Goal: Task Accomplishment & Management: Manage account settings

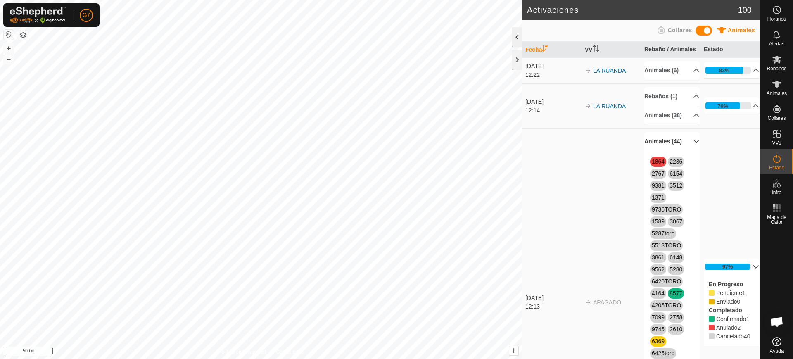
scroll to position [643, 0]
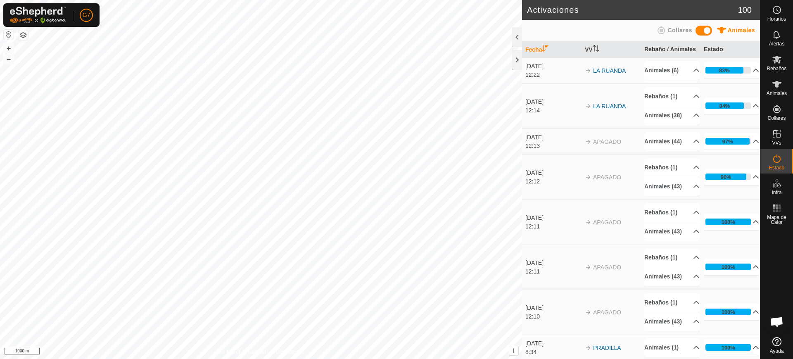
scroll to position [643, 0]
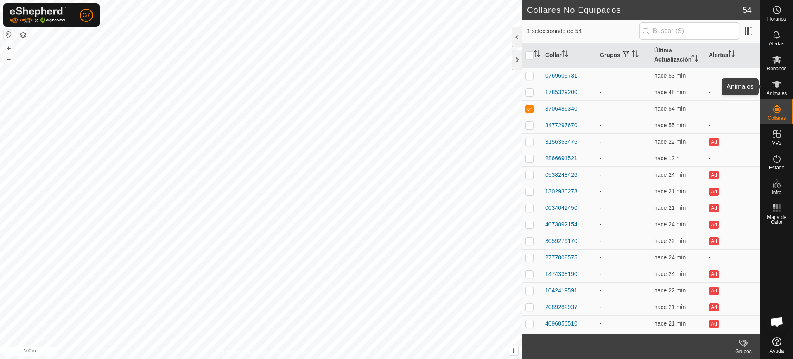
click at [779, 86] on icon at bounding box center [777, 84] width 10 height 10
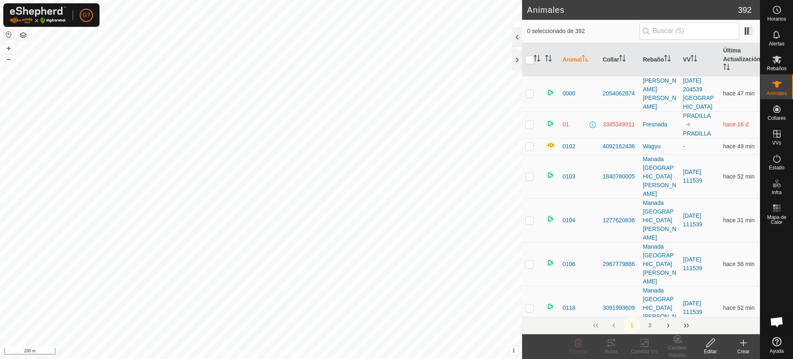
click at [738, 348] on div "Crear" at bounding box center [743, 351] width 33 height 7
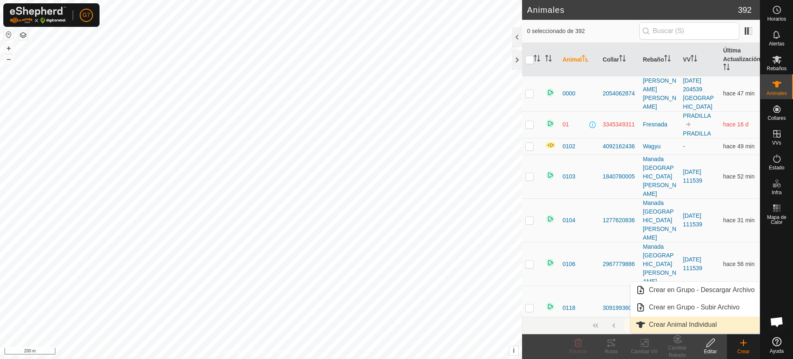
click at [680, 323] on link "Crear Animal Individual" at bounding box center [695, 324] width 129 height 17
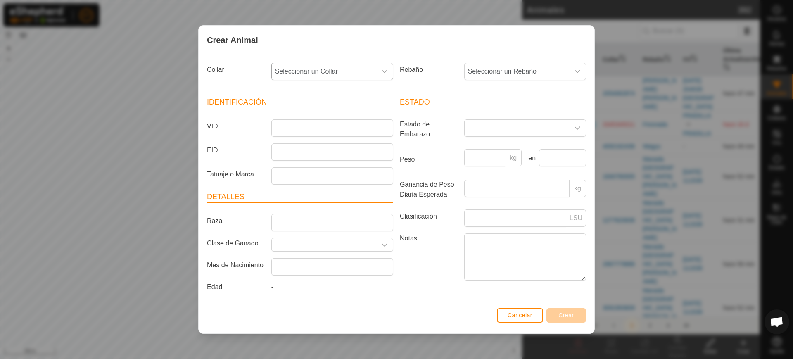
click at [330, 72] on span "Seleccionar un Collar" at bounding box center [324, 71] width 105 height 17
type input "3477297670"
drag, startPoint x: 333, startPoint y: 115, endPoint x: 364, endPoint y: 104, distance: 33.3
click at [334, 115] on li "3477297670" at bounding box center [332, 114] width 121 height 17
click at [329, 132] on input "VID" at bounding box center [332, 127] width 122 height 17
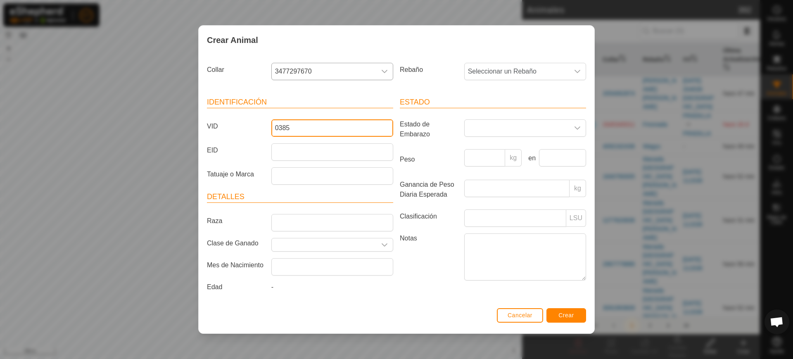
type input "0385"
click at [565, 312] on span "Crear" at bounding box center [567, 315] width 16 height 7
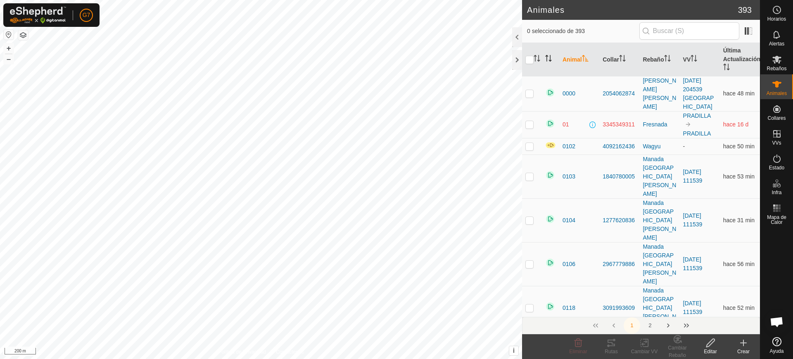
click at [544, 56] on th at bounding box center [550, 59] width 17 height 33
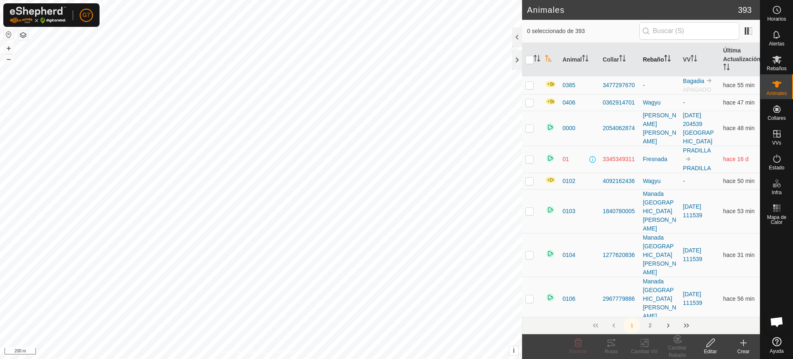
click at [662, 54] on th "Rebaño" at bounding box center [660, 59] width 40 height 33
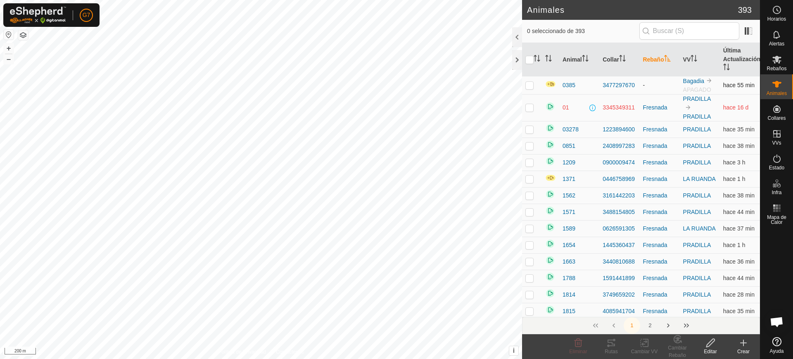
click at [526, 82] on p-checkbox at bounding box center [530, 85] width 8 height 7
drag, startPoint x: 641, startPoint y: 342, endPoint x: 677, endPoint y: 340, distance: 35.6
click at [677, 340] on footer "Eliminar Rutas Cambiar VV Cambiar Rebaño Editar Crear" at bounding box center [641, 346] width 238 height 25
click at [677, 340] on icon at bounding box center [678, 339] width 10 height 10
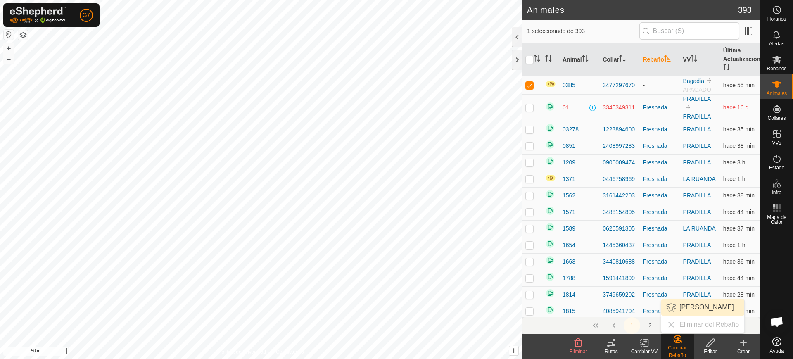
click at [688, 310] on link "Elegir Rebaño..." at bounding box center [702, 307] width 83 height 17
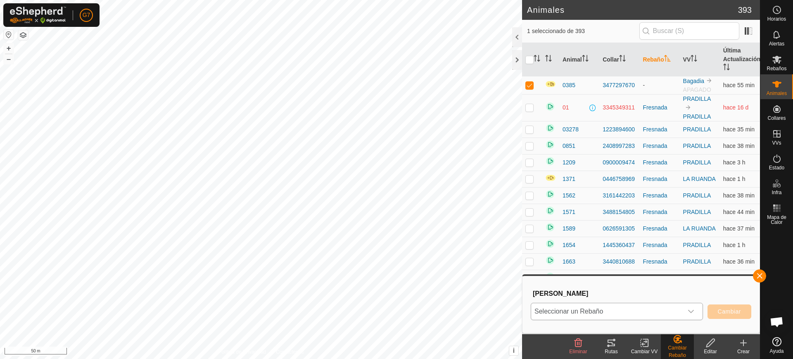
click at [691, 310] on icon "dropdown trigger" at bounding box center [691, 311] width 7 height 7
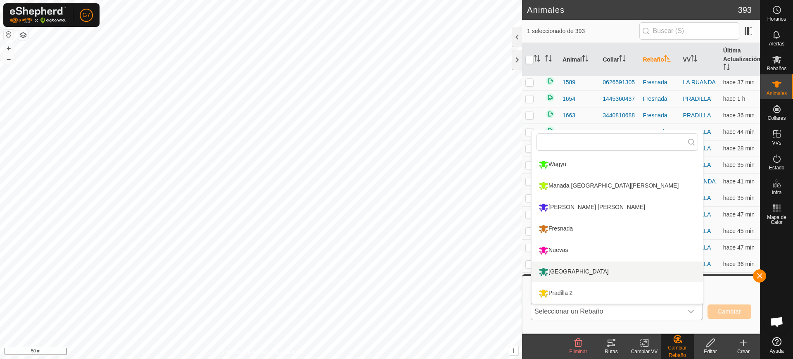
scroll to position [155, 0]
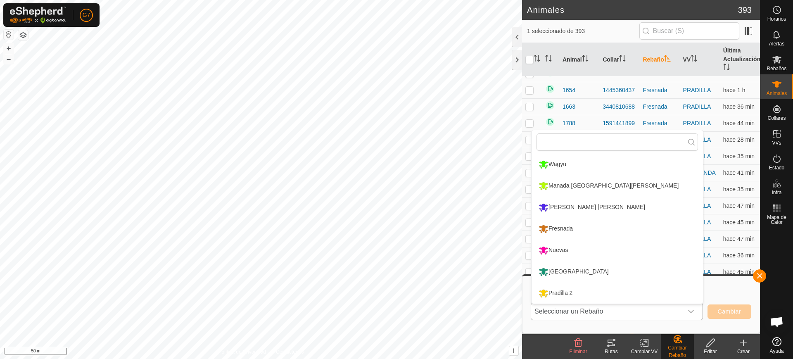
click at [552, 166] on li "Wagyu" at bounding box center [617, 164] width 171 height 21
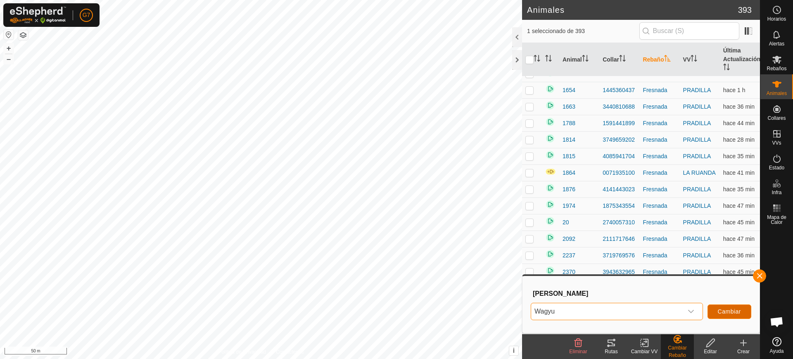
click at [738, 308] on span "Cambiar" at bounding box center [729, 311] width 23 height 7
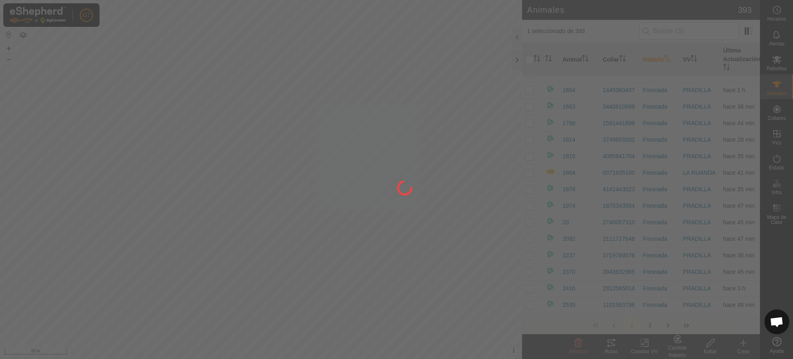
checkbox input "false"
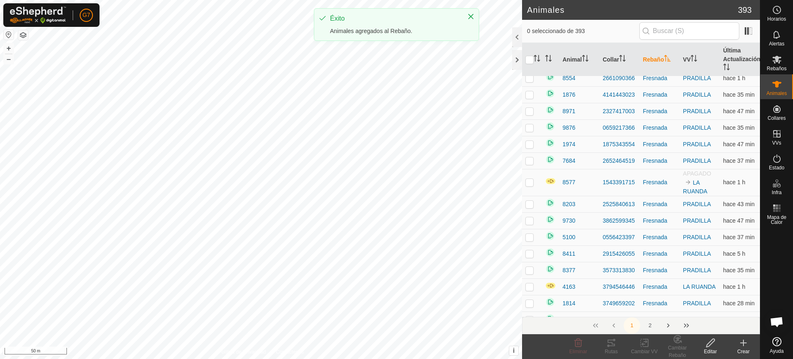
click at [745, 341] on icon at bounding box center [744, 343] width 10 height 10
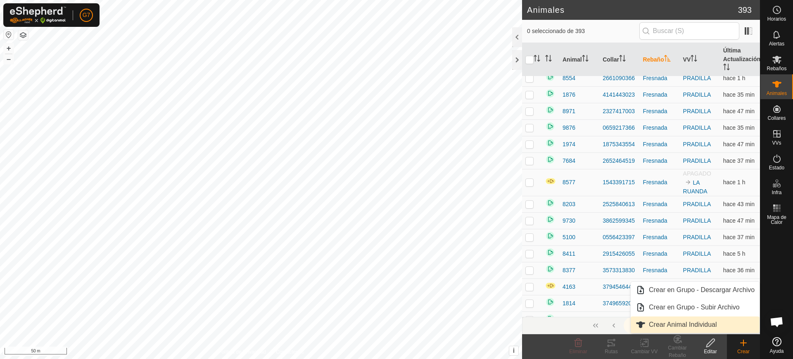
click at [702, 324] on link "Crear Animal Individual" at bounding box center [695, 324] width 129 height 17
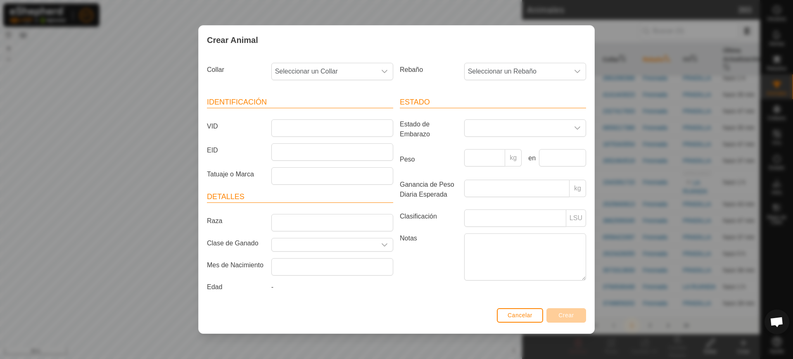
click at [685, 81] on div "Crear Animal Collar Seleccionar un Collar Rebaño Seleccionar un Rebaño Identifi…" at bounding box center [396, 179] width 793 height 359
click at [349, 74] on span "Seleccionar un Collar" at bounding box center [324, 71] width 105 height 17
type input "1785329200"
drag, startPoint x: 335, startPoint y: 113, endPoint x: 402, endPoint y: 95, distance: 70.2
click at [335, 113] on li "1785329200" at bounding box center [332, 114] width 121 height 17
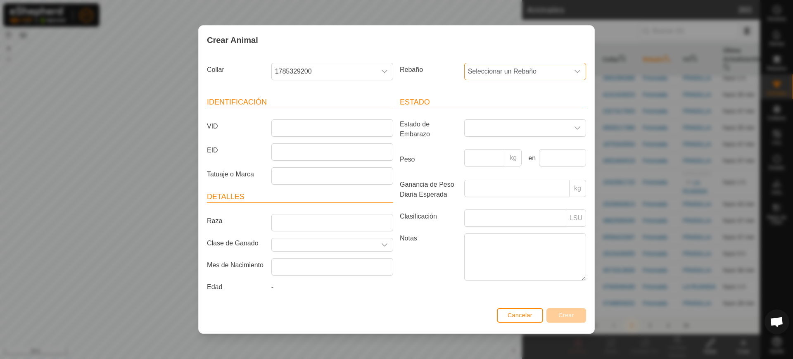
drag, startPoint x: 495, startPoint y: 67, endPoint x: 495, endPoint y: 79, distance: 11.6
click at [495, 67] on span "Seleccionar un Rebaño" at bounding box center [517, 71] width 105 height 17
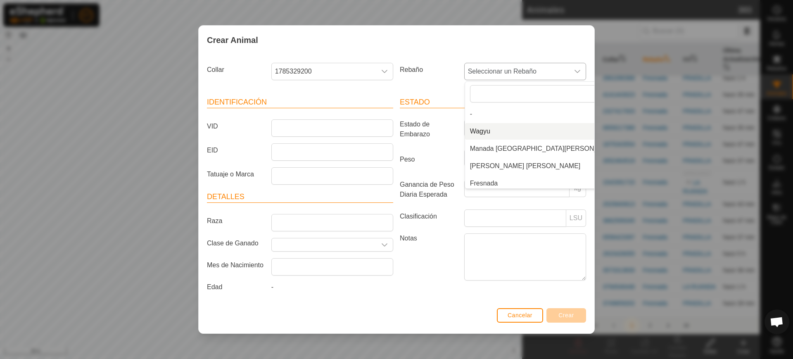
drag, startPoint x: 503, startPoint y: 129, endPoint x: 498, endPoint y: 132, distance: 6.0
click at [501, 131] on li "Wagyu" at bounding box center [544, 131] width 159 height 17
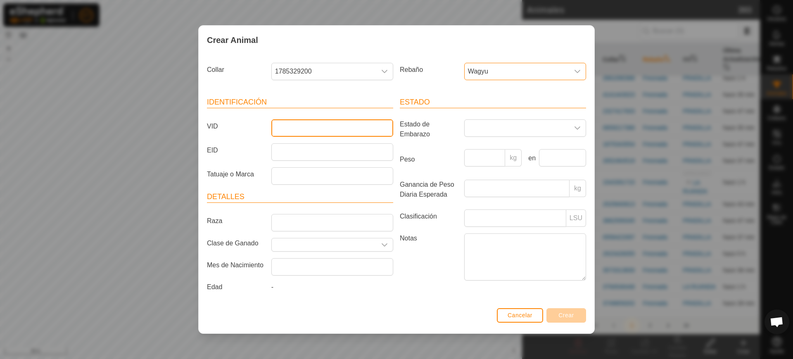
click at [355, 126] on input "VID" at bounding box center [332, 127] width 122 height 17
type input "2205"
click at [571, 313] on span "Crear" at bounding box center [567, 315] width 16 height 7
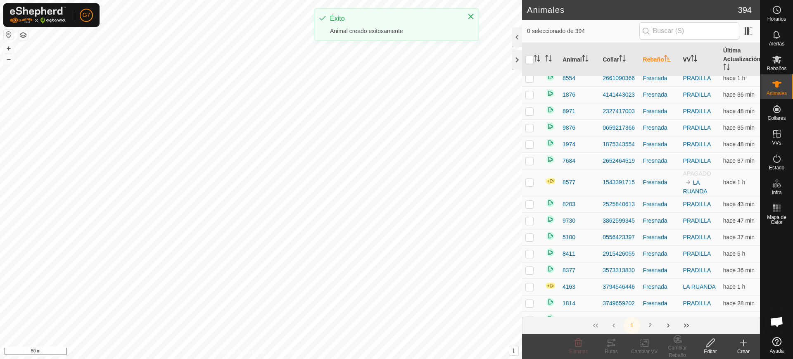
drag, startPoint x: 667, startPoint y: 61, endPoint x: 695, endPoint y: 57, distance: 28.3
click at [667, 61] on icon "Activar para ordenar" at bounding box center [667, 58] width 6 height 7
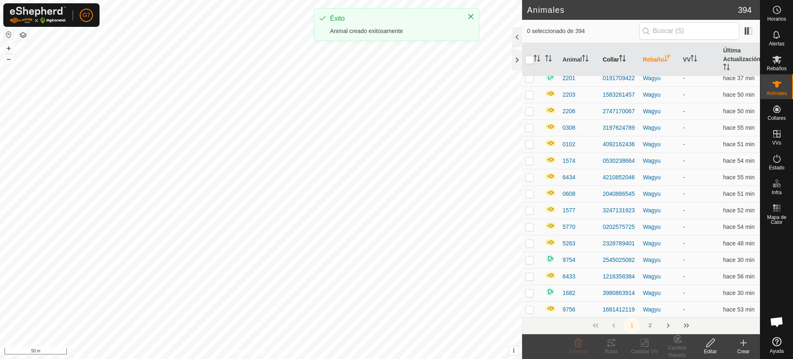
click at [696, 57] on th "VV" at bounding box center [700, 59] width 40 height 33
click at [619, 56] on icon "Activar para ordenar" at bounding box center [622, 58] width 7 height 7
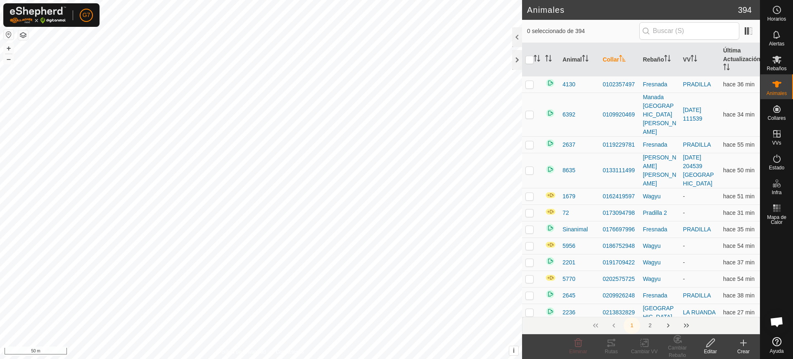
scroll to position [0, 0]
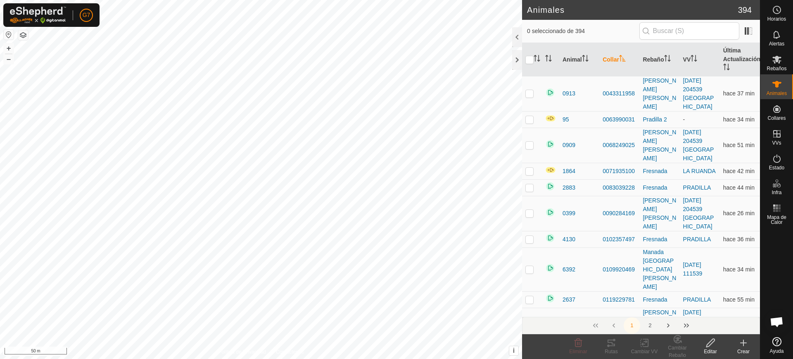
click at [743, 342] on icon at bounding box center [744, 343] width 10 height 10
click at [723, 296] on span "hace 55 min" at bounding box center [738, 299] width 31 height 7
drag, startPoint x: 743, startPoint y: 349, endPoint x: 738, endPoint y: 340, distance: 10.2
click at [742, 346] on div "Crear" at bounding box center [743, 346] width 33 height 25
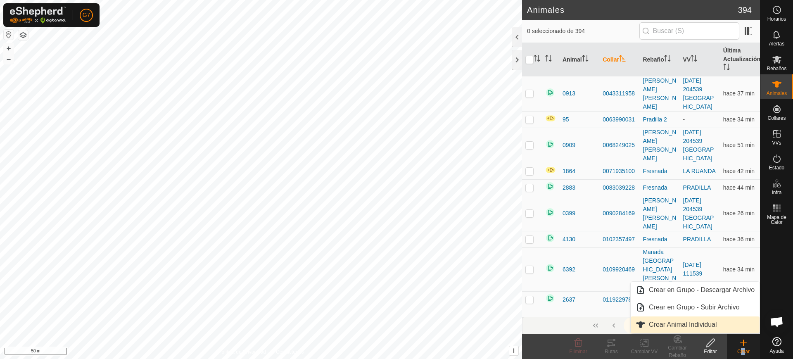
click at [695, 324] on link "Crear Animal Individual" at bounding box center [695, 324] width 129 height 17
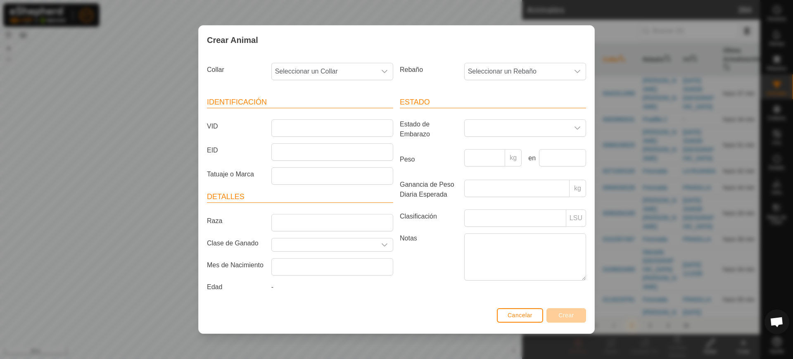
click at [353, 61] on div "Collar Seleccionar un Collar" at bounding box center [300, 74] width 193 height 31
click at [352, 67] on span "Seleccionar un Collar" at bounding box center [324, 71] width 105 height 17
type input "769605731"
click at [343, 116] on li "0769605731" at bounding box center [332, 114] width 121 height 17
click at [521, 62] on div "Rebaño Seleccionar un Rebaño" at bounding box center [493, 74] width 193 height 31
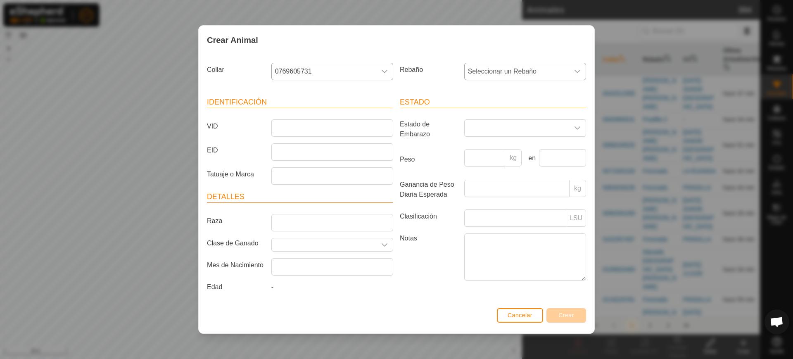
click at [521, 67] on span "Seleccionar un Rebaño" at bounding box center [517, 71] width 105 height 17
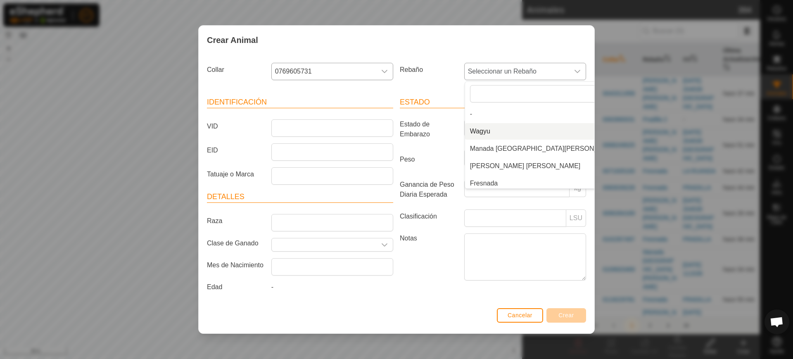
drag, startPoint x: 521, startPoint y: 129, endPoint x: 509, endPoint y: 133, distance: 12.0
click at [519, 131] on li "Wagyu" at bounding box center [544, 131] width 159 height 17
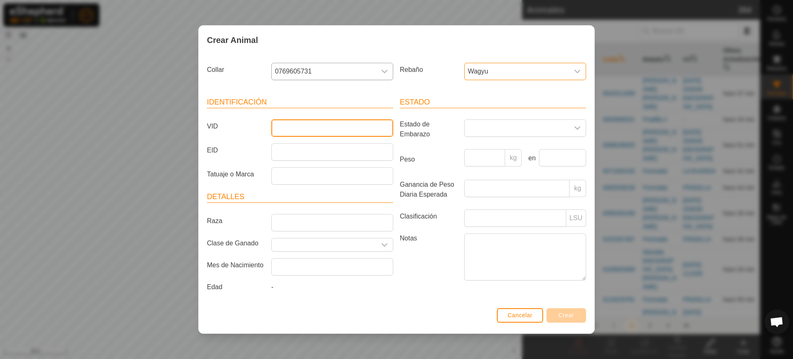
click at [381, 124] on input "VID" at bounding box center [332, 127] width 122 height 17
type input "5272"
click at [572, 315] on span "Crear" at bounding box center [567, 315] width 16 height 7
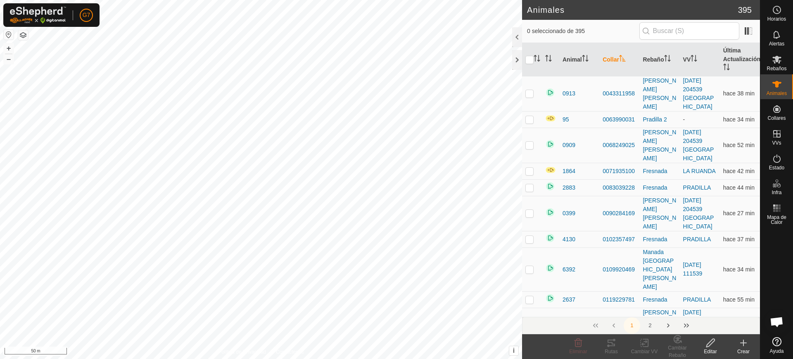
click at [695, 308] on td "[DATE] 204539 [GEOGRAPHIC_DATA]" at bounding box center [700, 325] width 40 height 35
click at [740, 347] on icon at bounding box center [744, 343] width 10 height 10
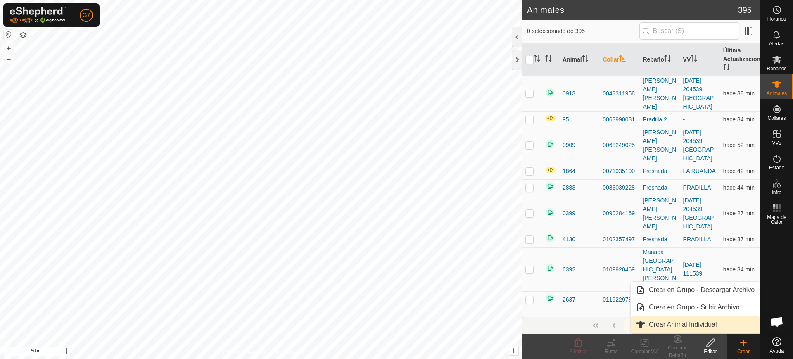
click at [646, 328] on link "Crear Animal Individual" at bounding box center [695, 324] width 129 height 17
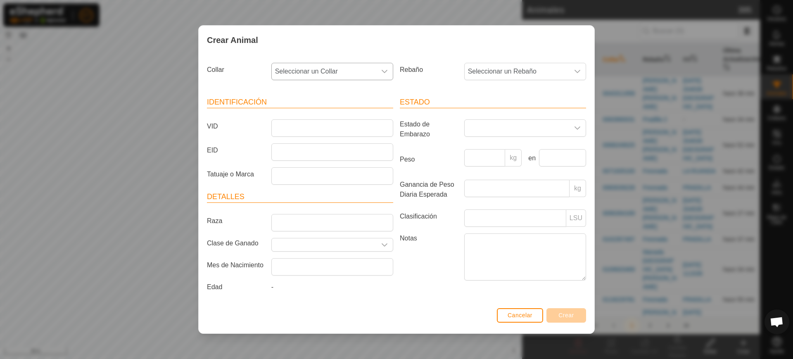
click at [324, 76] on span "Seleccionar un Collar" at bounding box center [324, 71] width 105 height 17
type input "3706486340"
click at [324, 109] on li "3706486340" at bounding box center [332, 114] width 121 height 17
click at [511, 70] on span "Seleccionar un Rebaño" at bounding box center [517, 71] width 105 height 17
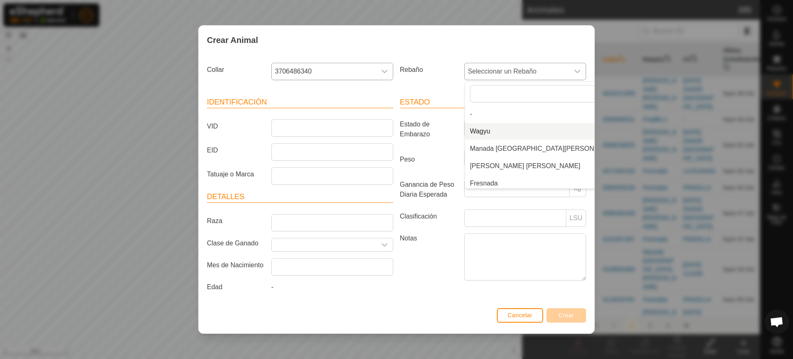
click at [517, 134] on li "Wagyu" at bounding box center [544, 131] width 159 height 17
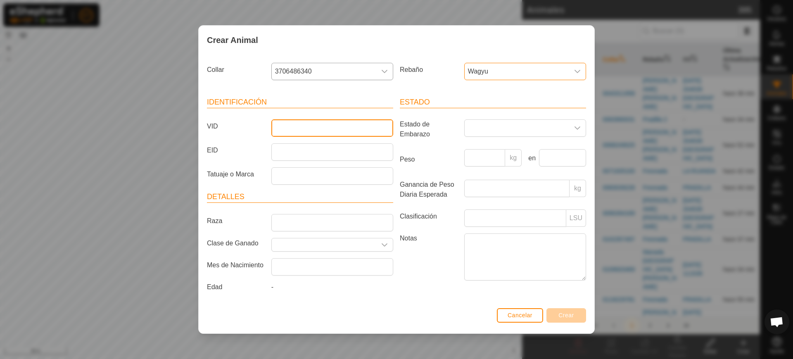
click at [371, 134] on input "VID" at bounding box center [332, 127] width 122 height 17
type input "6378"
click at [569, 318] on span "Crear" at bounding box center [567, 315] width 16 height 7
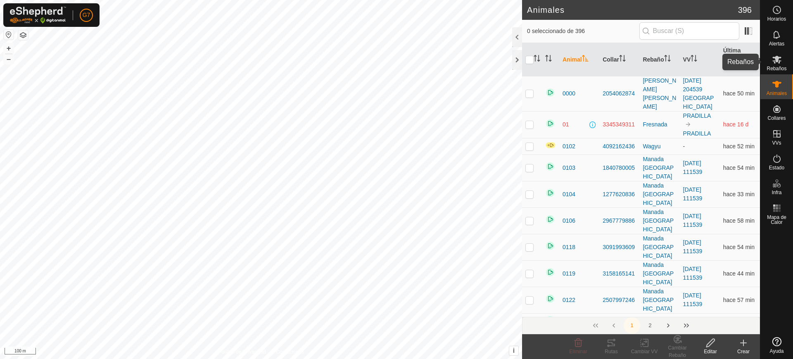
click at [776, 62] on icon at bounding box center [777, 60] width 10 height 10
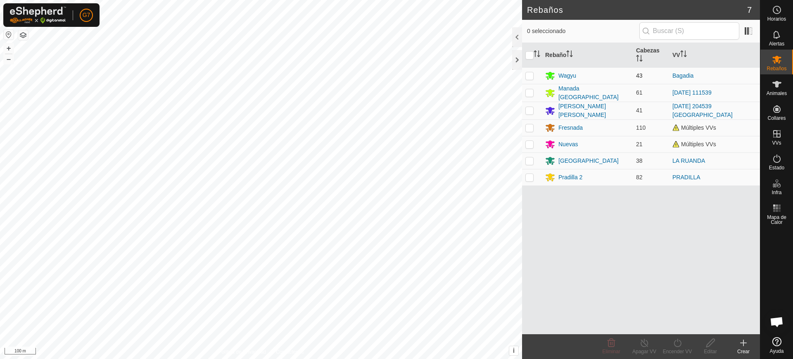
scroll to position [643, 0]
click at [564, 75] on div "Wagyu" at bounding box center [568, 75] width 18 height 9
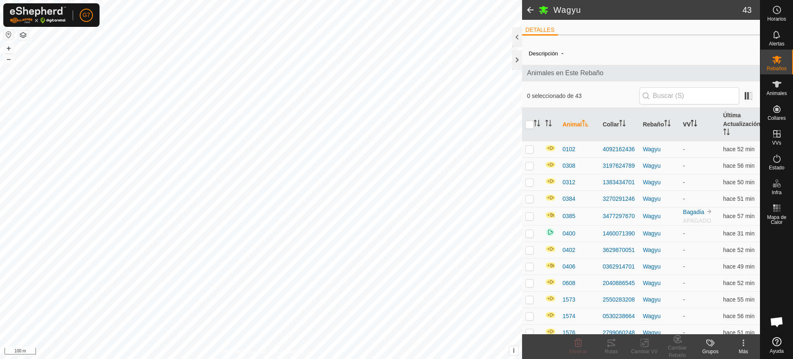
click at [685, 126] on th "VV" at bounding box center [700, 124] width 40 height 33
click at [696, 125] on th "VV" at bounding box center [700, 124] width 40 height 33
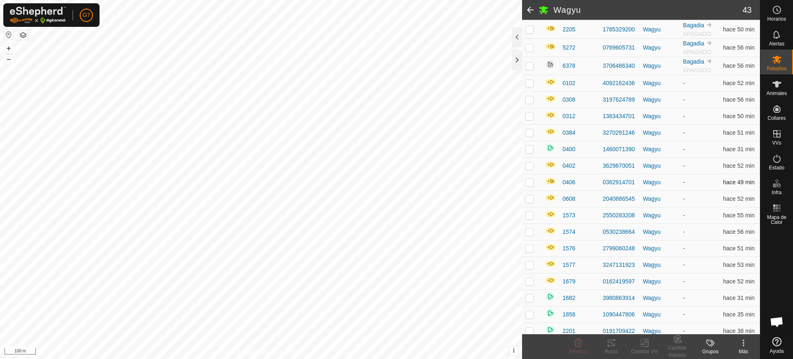
scroll to position [155, 0]
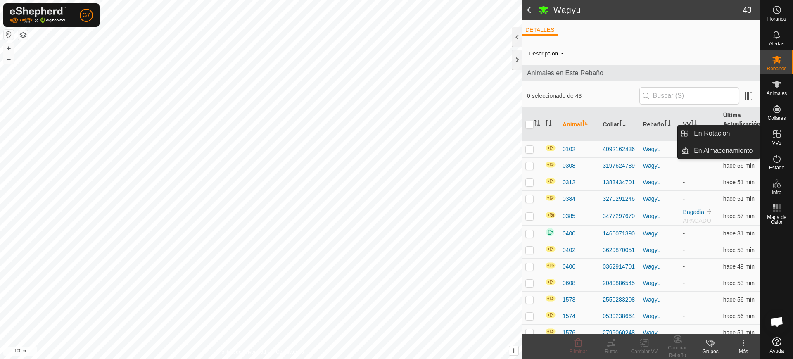
scroll to position [643, 0]
click at [775, 141] on span "VVs" at bounding box center [776, 142] width 9 height 5
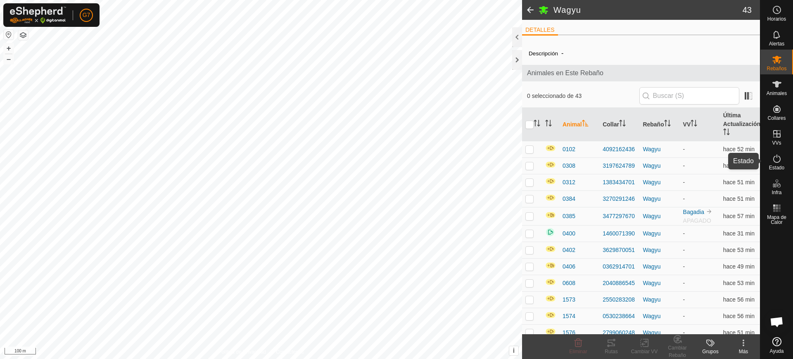
click at [777, 164] on es-activation-svg-icon at bounding box center [777, 158] width 15 height 13
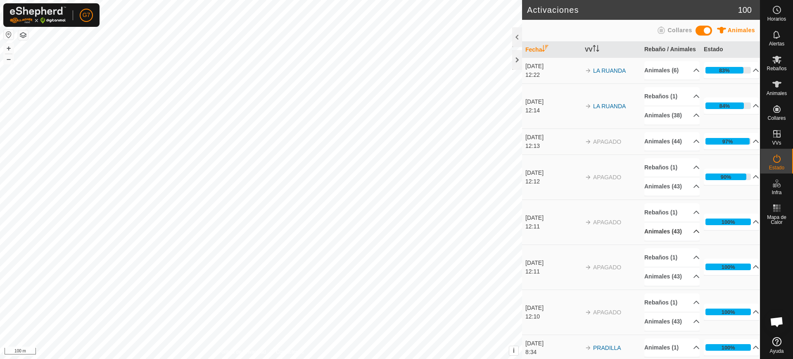
click at [674, 241] on p-accordion-header "Animales (43)" at bounding box center [672, 231] width 55 height 19
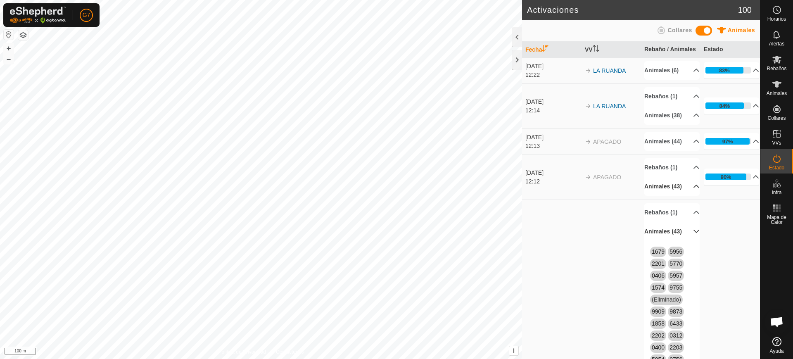
click at [676, 196] on p-accordion-header "Animales (43)" at bounding box center [672, 186] width 55 height 19
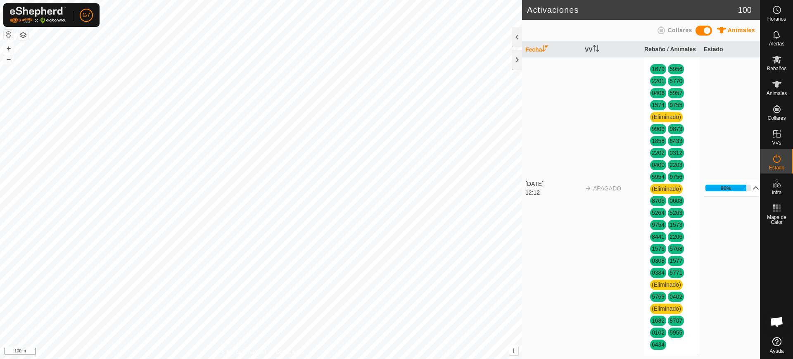
scroll to position [155, 0]
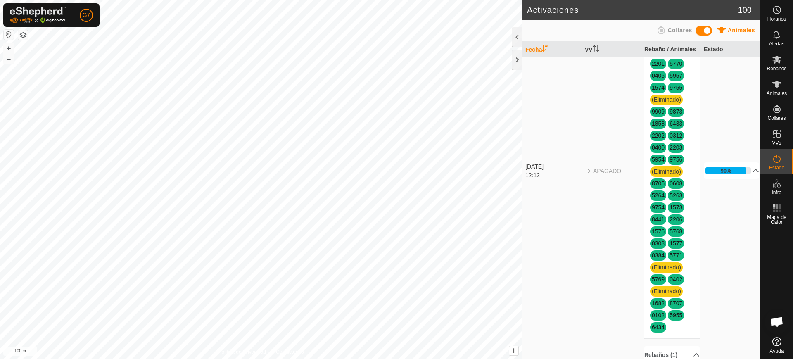
click at [659, 105] on span "(Eliminado)" at bounding box center [666, 100] width 33 height 10
click at [665, 199] on div "1679 5956 2201 5770 0406 5957 1574 9755 (Eliminado) 9909 9873 1858 6433 2202 03…" at bounding box center [672, 189] width 55 height 297
click at [665, 177] on span "(Eliminado)" at bounding box center [666, 172] width 33 height 10
click at [666, 177] on span "(Eliminado)" at bounding box center [666, 172] width 33 height 10
click at [667, 177] on span "(Eliminado)" at bounding box center [666, 172] width 33 height 10
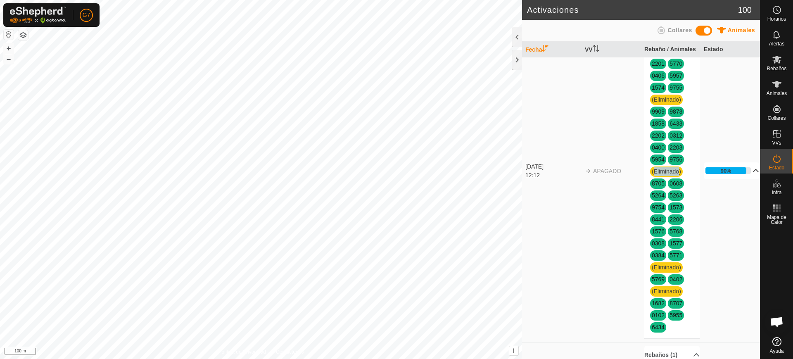
click at [743, 179] on p-accordion-header "90%" at bounding box center [731, 170] width 55 height 17
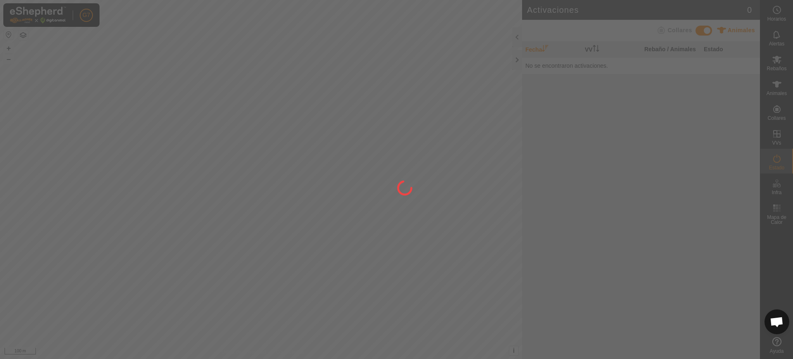
scroll to position [643, 0]
click at [781, 93] on span "Animales" at bounding box center [777, 93] width 20 height 5
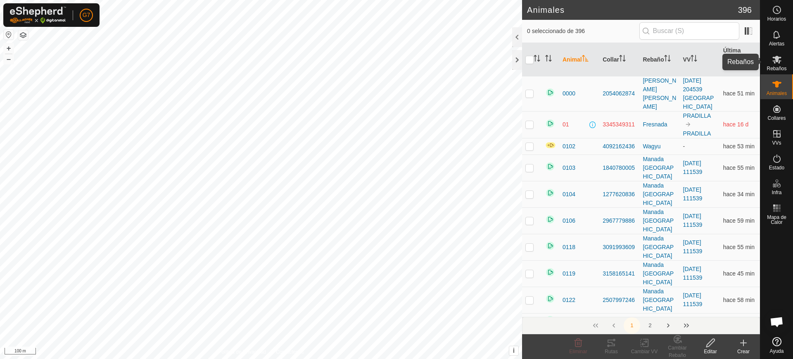
click at [785, 57] on div "Rebaños" at bounding box center [777, 62] width 33 height 25
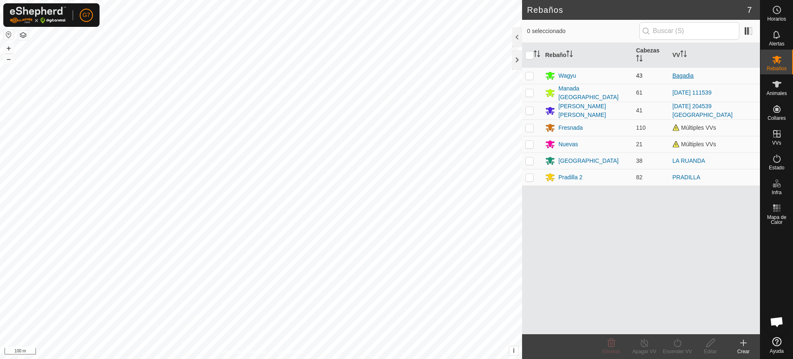
click at [684, 76] on link "Bagadia" at bounding box center [683, 75] width 21 height 7
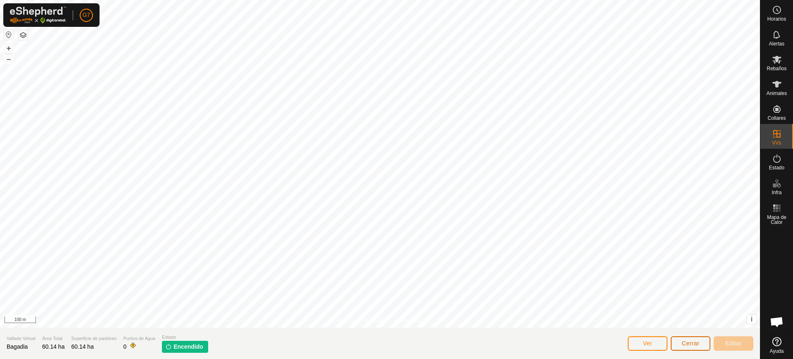
click at [689, 346] on button "Cerrar" at bounding box center [691, 343] width 40 height 14
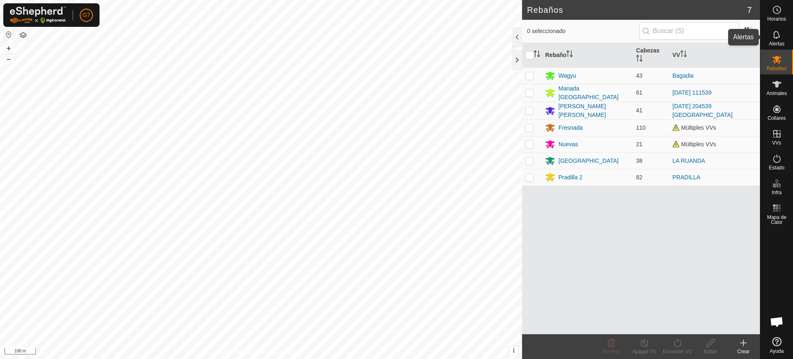
click at [774, 42] on span "Alertas" at bounding box center [776, 43] width 15 height 5
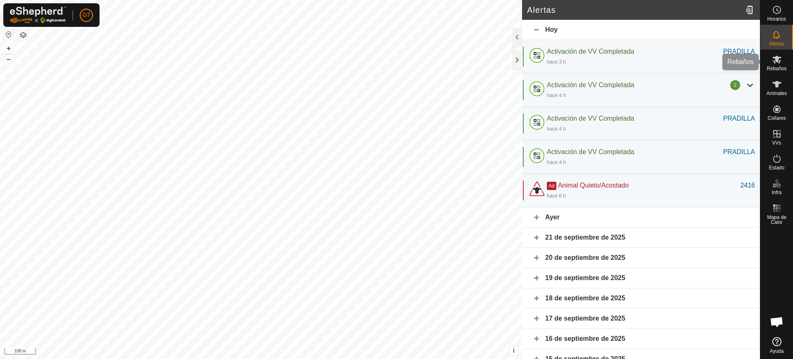
click at [777, 62] on icon at bounding box center [777, 60] width 10 height 10
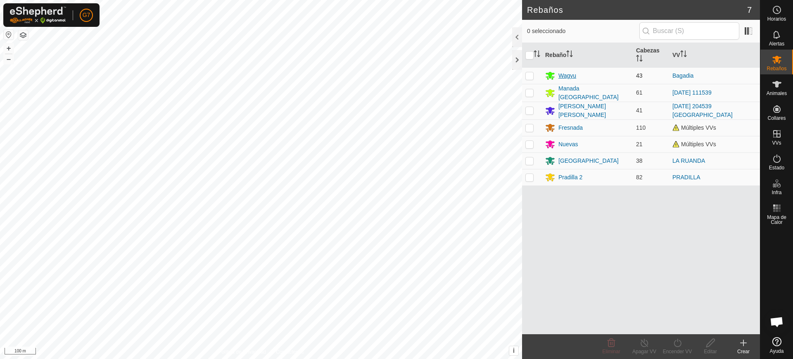
click at [569, 79] on div "Wagyu" at bounding box center [568, 75] width 18 height 9
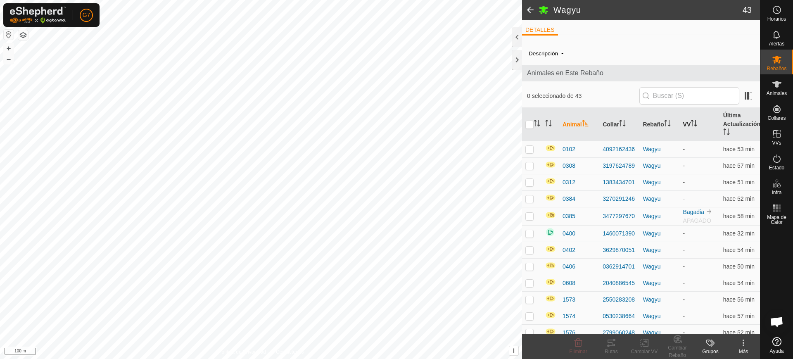
click at [685, 123] on th "VV" at bounding box center [700, 124] width 40 height 33
click at [692, 122] on icon "Activar para ordenar" at bounding box center [694, 123] width 7 height 7
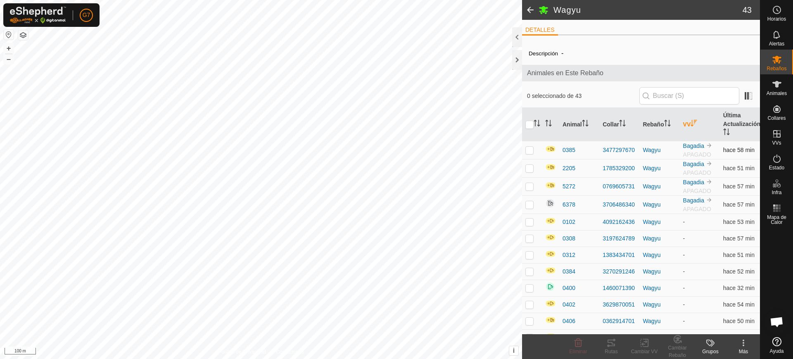
drag, startPoint x: 531, startPoint y: 152, endPoint x: 531, endPoint y: 158, distance: 6.2
click at [531, 153] on td at bounding box center [532, 150] width 20 height 18
checkbox input "true"
drag, startPoint x: 532, startPoint y: 169, endPoint x: 531, endPoint y: 176, distance: 7.6
click at [532, 169] on p-checkbox at bounding box center [530, 168] width 8 height 7
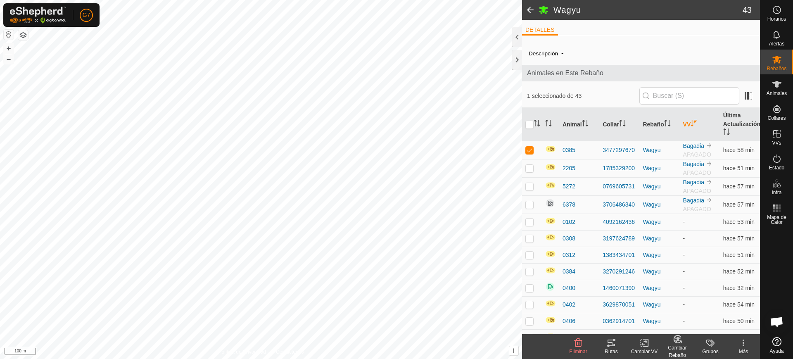
checkbox input "true"
drag, startPoint x: 528, startPoint y: 189, endPoint x: 528, endPoint y: 199, distance: 9.9
click at [528, 190] on td at bounding box center [532, 186] width 20 height 18
checkbox input "true"
click at [533, 205] on p-checkbox at bounding box center [530, 204] width 8 height 7
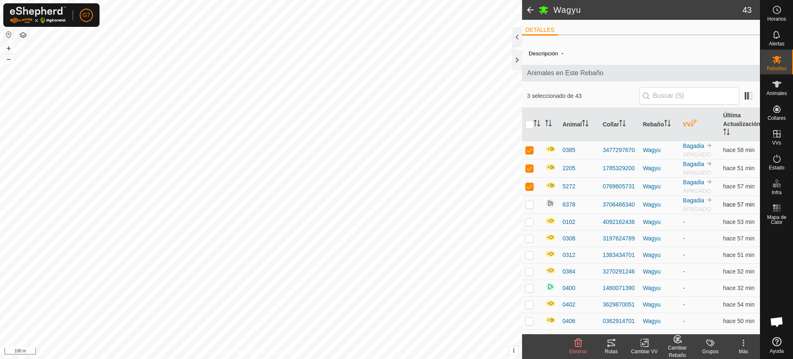
checkbox input "true"
click at [646, 340] on icon at bounding box center [645, 342] width 6 height 5
click at [649, 324] on link "Apagar VV" at bounding box center [669, 324] width 82 height 17
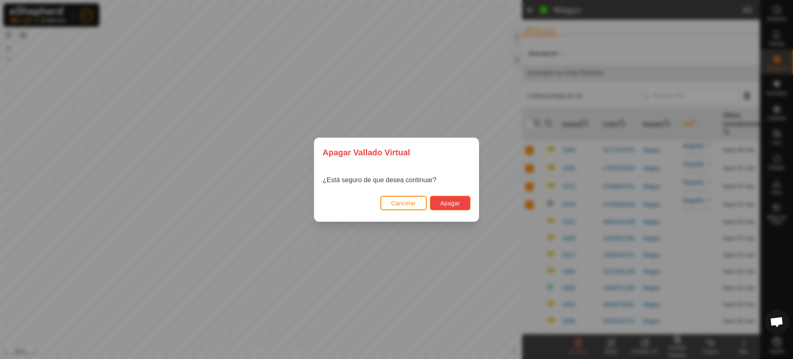
click at [435, 202] on button "Apagar" at bounding box center [450, 203] width 40 height 14
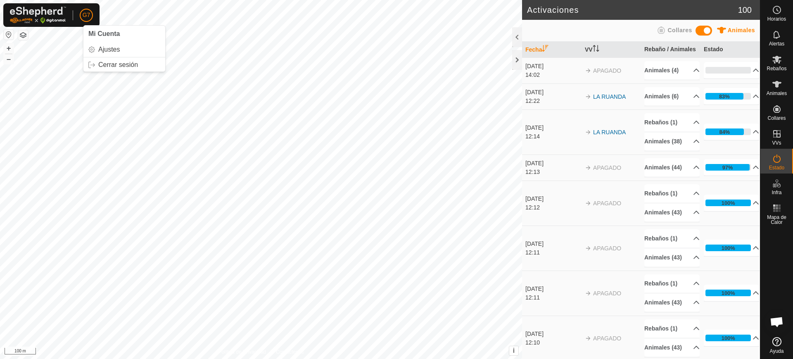
click at [89, 13] on span "G7" at bounding box center [87, 15] width 8 height 9
drag, startPoint x: 91, startPoint y: 15, endPoint x: 91, endPoint y: 22, distance: 7.0
click at [91, 15] on p-avatar "G7" at bounding box center [86, 15] width 13 height 13
click at [112, 67] on link "Cerrar sesión" at bounding box center [124, 64] width 82 height 13
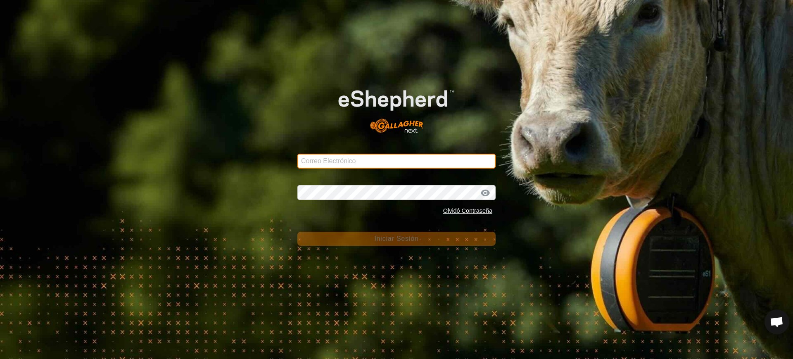
type input "[EMAIL_ADDRESS][DOMAIN_NAME]"
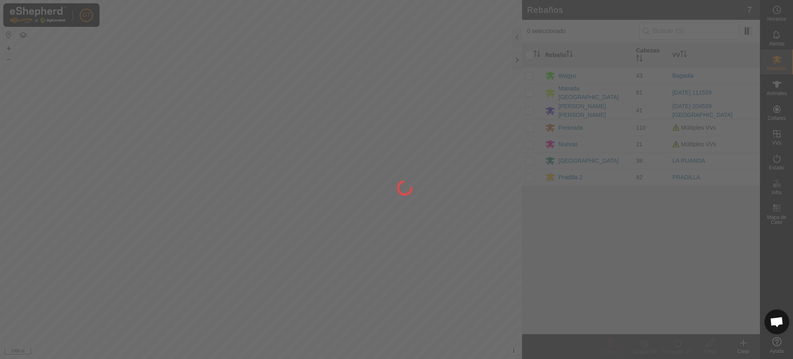
scroll to position [643, 0]
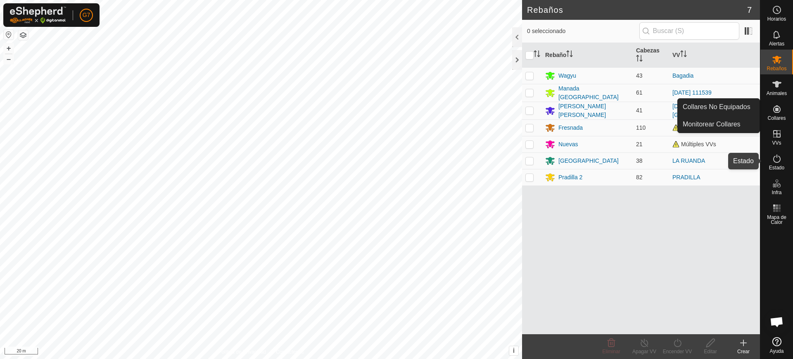
click at [778, 159] on icon at bounding box center [777, 159] width 10 height 10
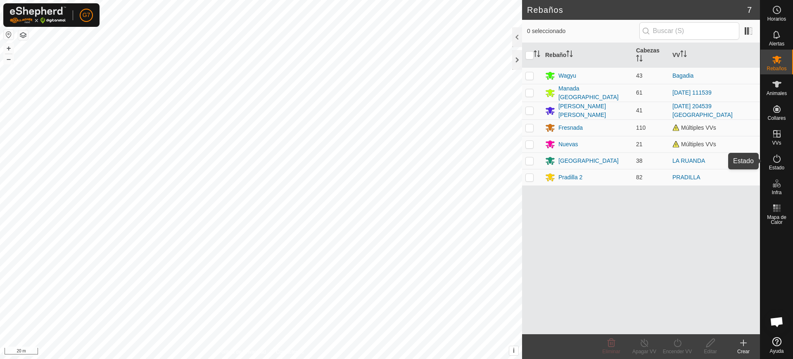
click at [771, 162] on es-activation-svg-icon at bounding box center [777, 158] width 15 height 13
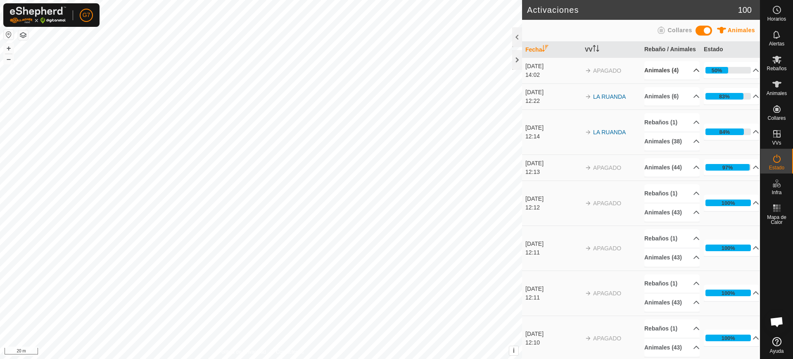
click at [689, 80] on p-accordion-header "Animales (4)" at bounding box center [672, 70] width 55 height 19
click at [681, 147] on p-accordion-header "Animales (38)" at bounding box center [672, 141] width 55 height 19
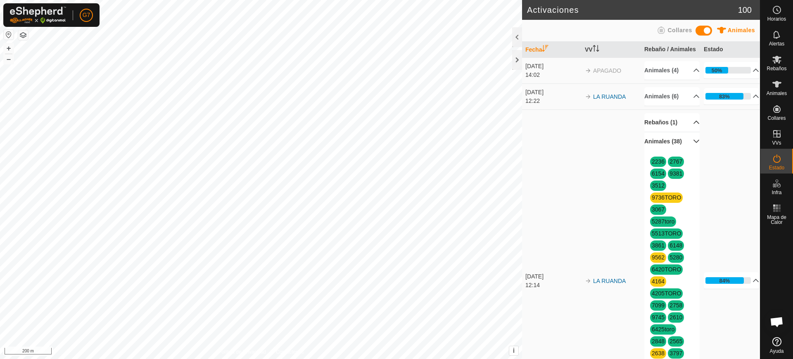
click at [681, 132] on p-accordion-header "Rebaños (1)" at bounding box center [672, 122] width 55 height 19
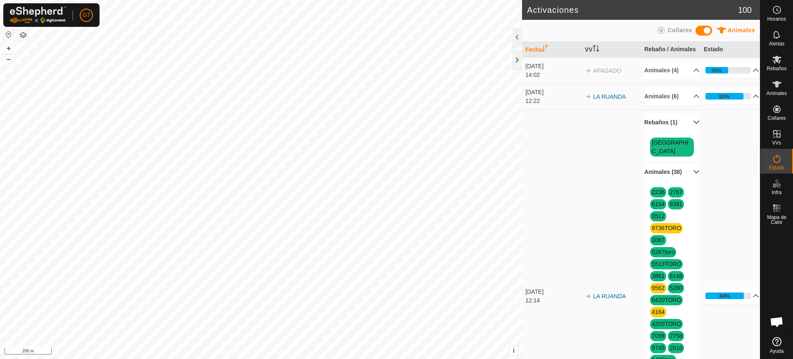
click at [680, 131] on p-accordion-header "Rebaños (1)" at bounding box center [672, 122] width 55 height 19
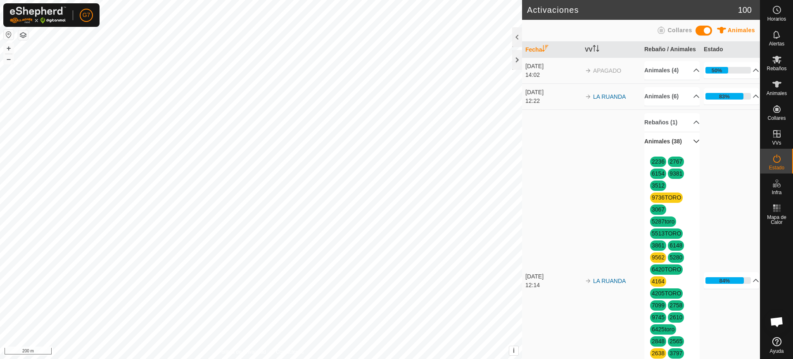
click at [687, 149] on p-accordion-header "Animales (38)" at bounding box center [672, 141] width 55 height 19
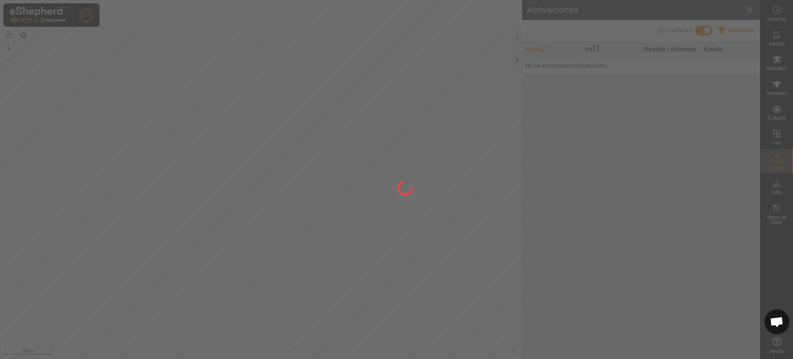
scroll to position [643, 0]
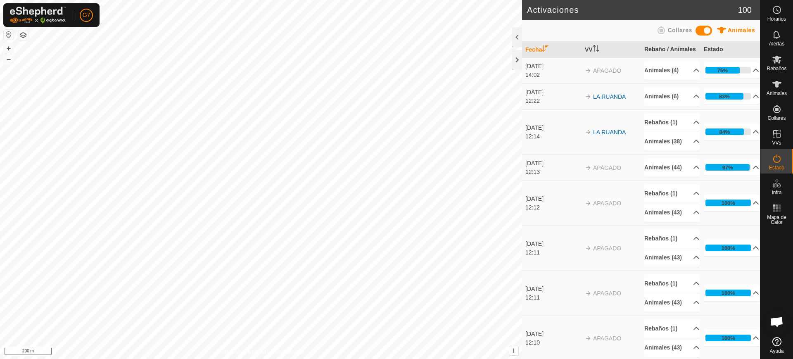
scroll to position [643, 0]
click at [772, 91] on span "Animales" at bounding box center [777, 93] width 20 height 5
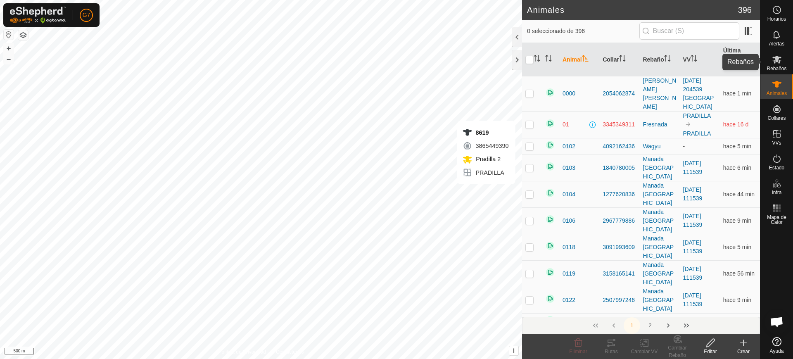
click at [771, 67] on span "Rebaños" at bounding box center [777, 68] width 20 height 5
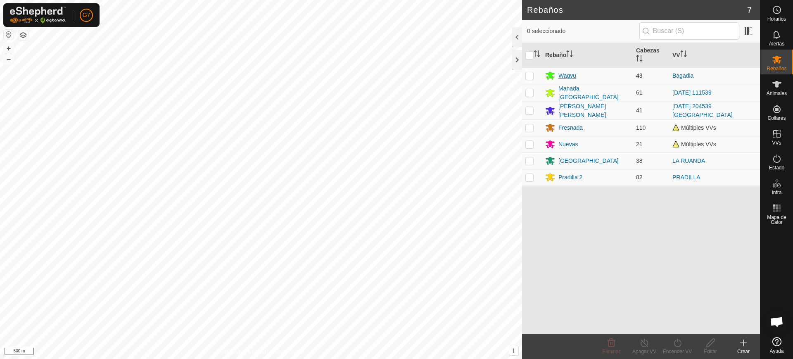
click at [569, 80] on div "Wagyu" at bounding box center [568, 75] width 18 height 9
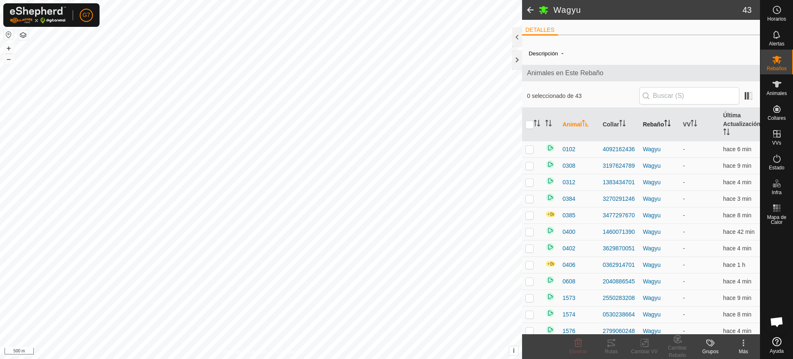
click at [664, 126] on p-sorticon "Activar para ordenar" at bounding box center [667, 124] width 7 height 7
click at [691, 124] on icon "Activar para ordenar" at bounding box center [694, 123] width 7 height 7
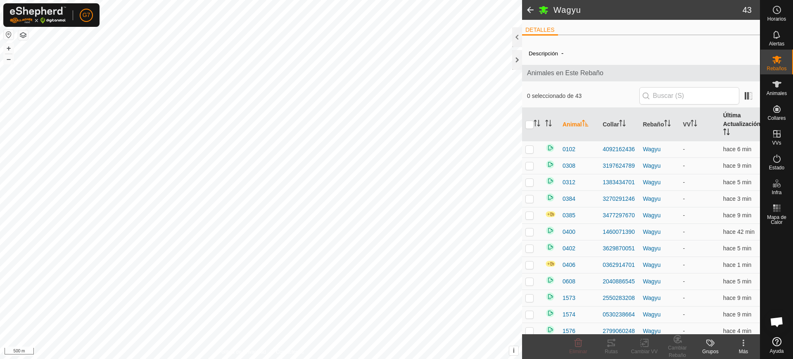
click at [723, 131] on icon "Activar para ordenar" at bounding box center [726, 131] width 7 height 7
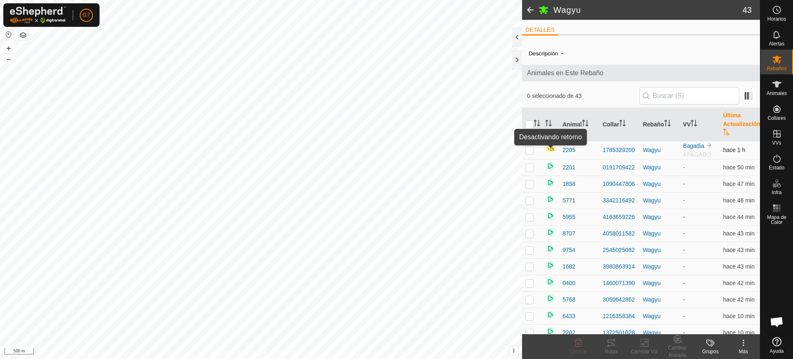
click at [555, 150] on img at bounding box center [550, 148] width 11 height 7
click at [553, 150] on img at bounding box center [550, 148] width 11 height 7
click at [551, 126] on icon "Activar para ordenar" at bounding box center [548, 123] width 7 height 7
click at [527, 155] on td at bounding box center [532, 150] width 20 height 18
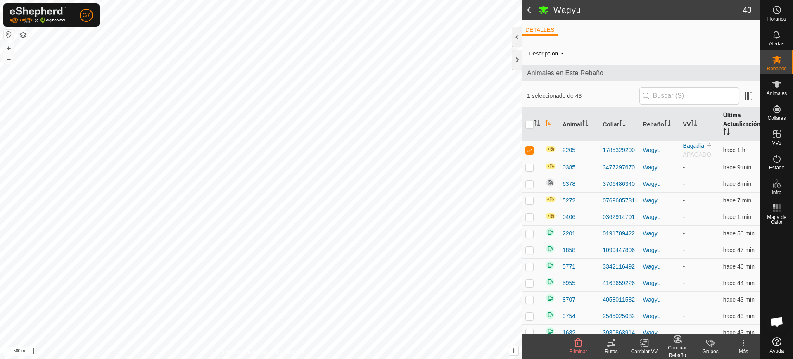
click at [526, 156] on td at bounding box center [532, 150] width 20 height 18
checkbox input "false"
click at [529, 165] on p-checkbox at bounding box center [530, 167] width 8 height 7
checkbox input "true"
click at [531, 187] on p-checkbox at bounding box center [530, 184] width 8 height 7
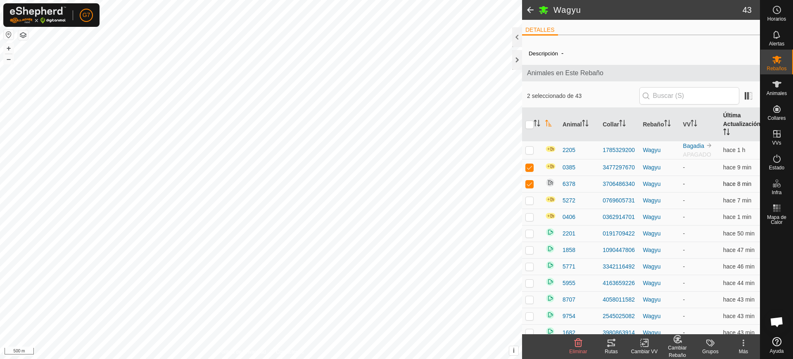
checkbox input "true"
drag, startPoint x: 530, startPoint y: 201, endPoint x: 530, endPoint y: 214, distance: 13.6
click at [530, 204] on p-checkbox at bounding box center [530, 200] width 8 height 7
checkbox input "true"
click at [530, 220] on p-checkbox at bounding box center [530, 217] width 8 height 7
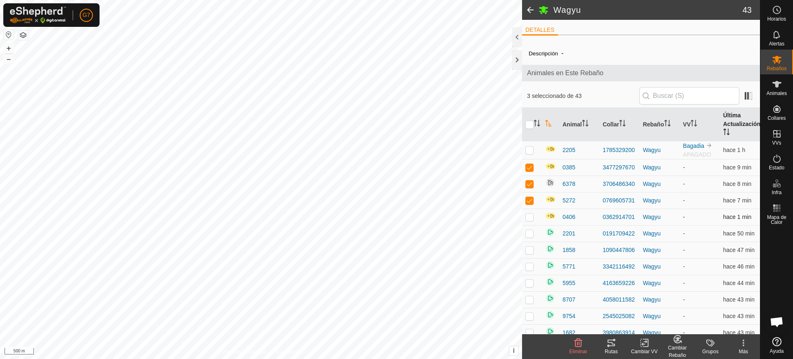
checkbox input "true"
click at [743, 350] on div "Más" at bounding box center [743, 351] width 33 height 7
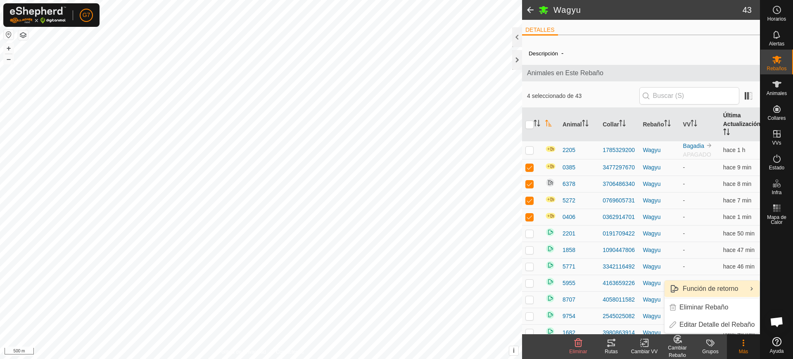
click at [735, 291] on link "Función de retorno" at bounding box center [712, 289] width 95 height 17
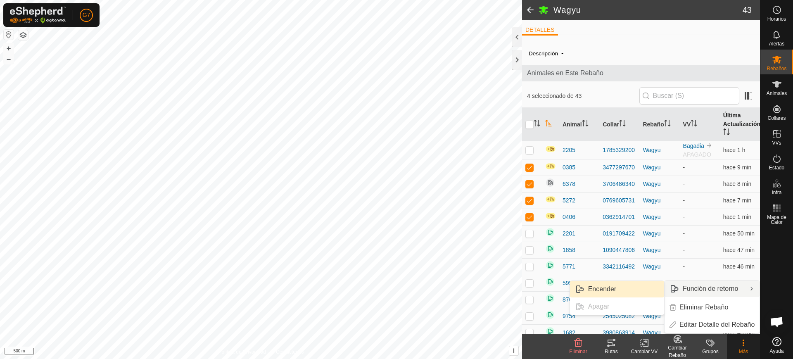
click at [638, 292] on link "Encender" at bounding box center [617, 289] width 94 height 17
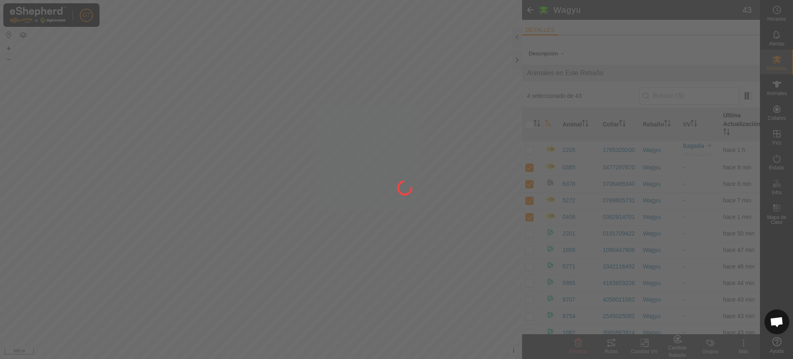
checkbox input "false"
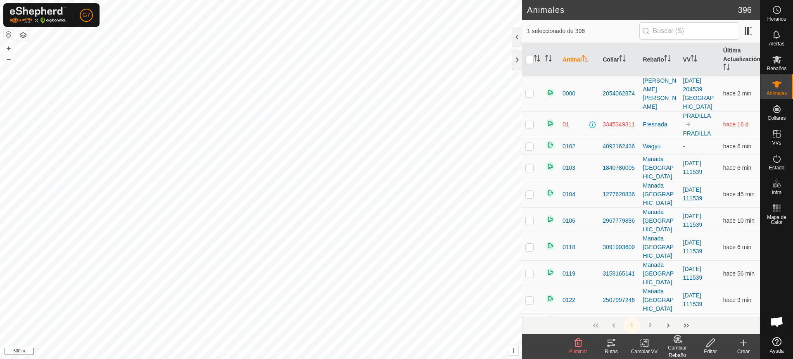
checkbox input "true"
click at [91, 14] on p-avatar "G7" at bounding box center [86, 15] width 13 height 13
click at [123, 65] on link "Cerrar sesión" at bounding box center [124, 64] width 82 height 13
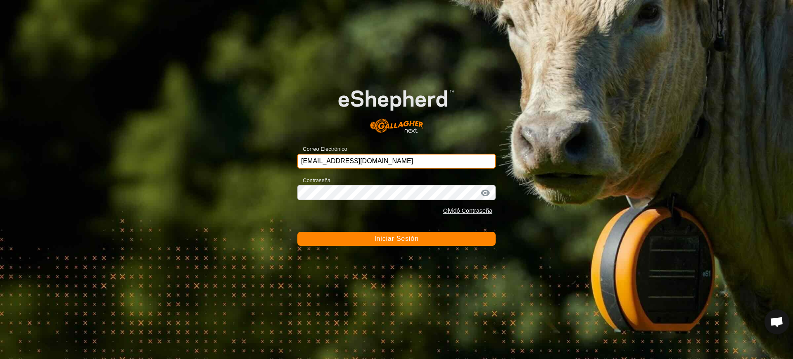
click at [347, 167] on input "[EMAIL_ADDRESS][DOMAIN_NAME]" at bounding box center [396, 161] width 198 height 15
type input "[EMAIL_ADDRESS][DOMAIN_NAME]"
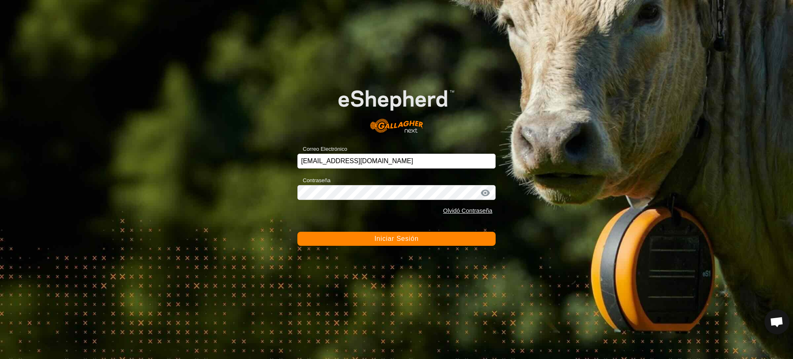
click at [423, 238] on button "Iniciar Sesión" at bounding box center [396, 239] width 198 height 14
